Goal: Navigation & Orientation: Find specific page/section

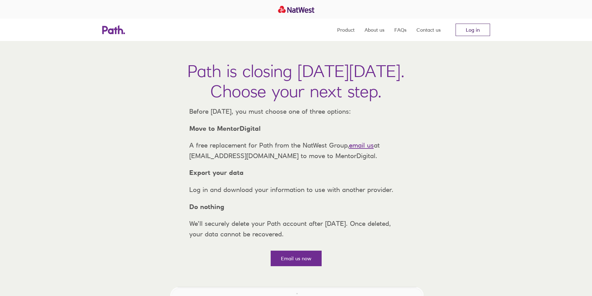
click at [481, 36] on link "Log in" at bounding box center [472, 30] width 34 height 12
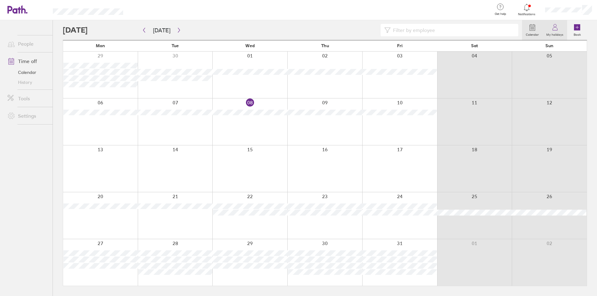
click at [555, 29] on icon at bounding box center [554, 27] width 7 height 7
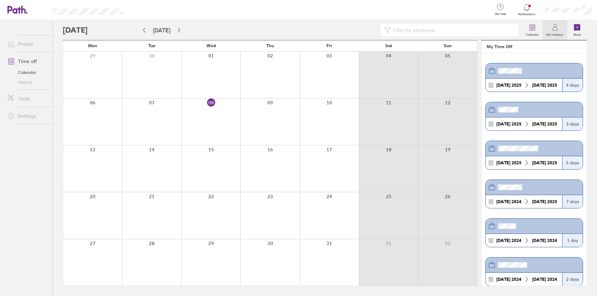
click at [34, 97] on link "Tools" at bounding box center [27, 98] width 50 height 12
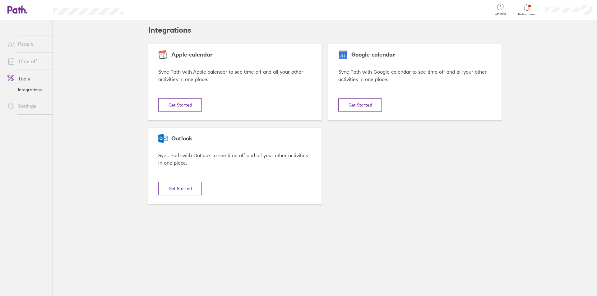
click at [30, 43] on link "People" at bounding box center [27, 44] width 50 height 12
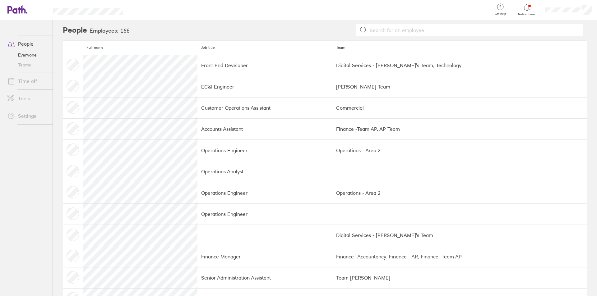
click at [39, 96] on link "Tools" at bounding box center [27, 98] width 50 height 12
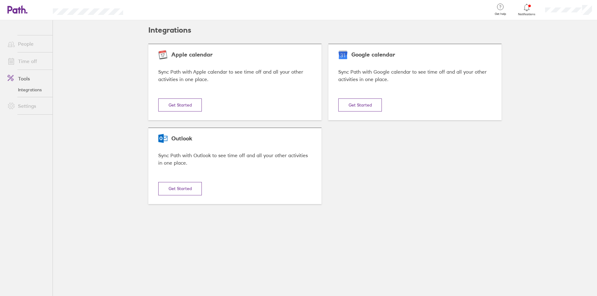
click at [30, 61] on link "Time off" at bounding box center [27, 61] width 50 height 12
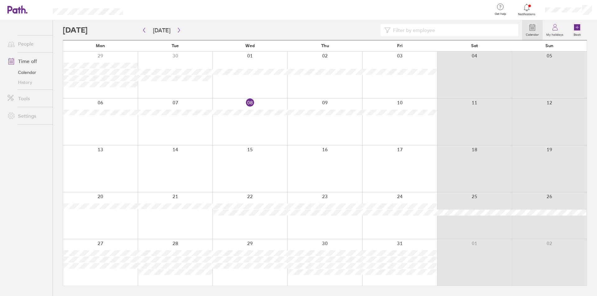
click at [19, 84] on link "History" at bounding box center [27, 82] width 50 height 10
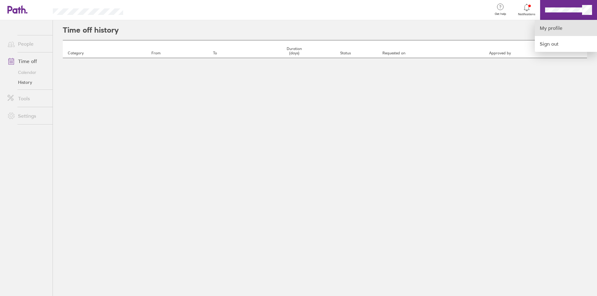
click at [554, 24] on link "My profile" at bounding box center [565, 28] width 62 height 16
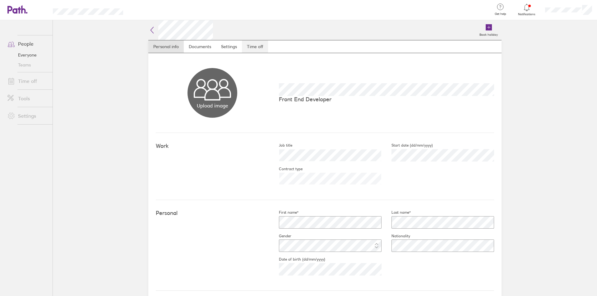
click at [244, 45] on link "Time off" at bounding box center [255, 46] width 26 height 12
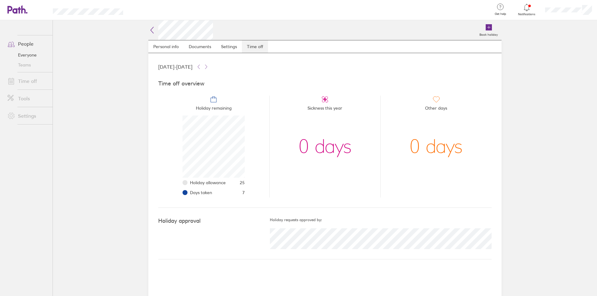
scroll to position [62, 62]
